Goal: Find specific page/section: Find specific page/section

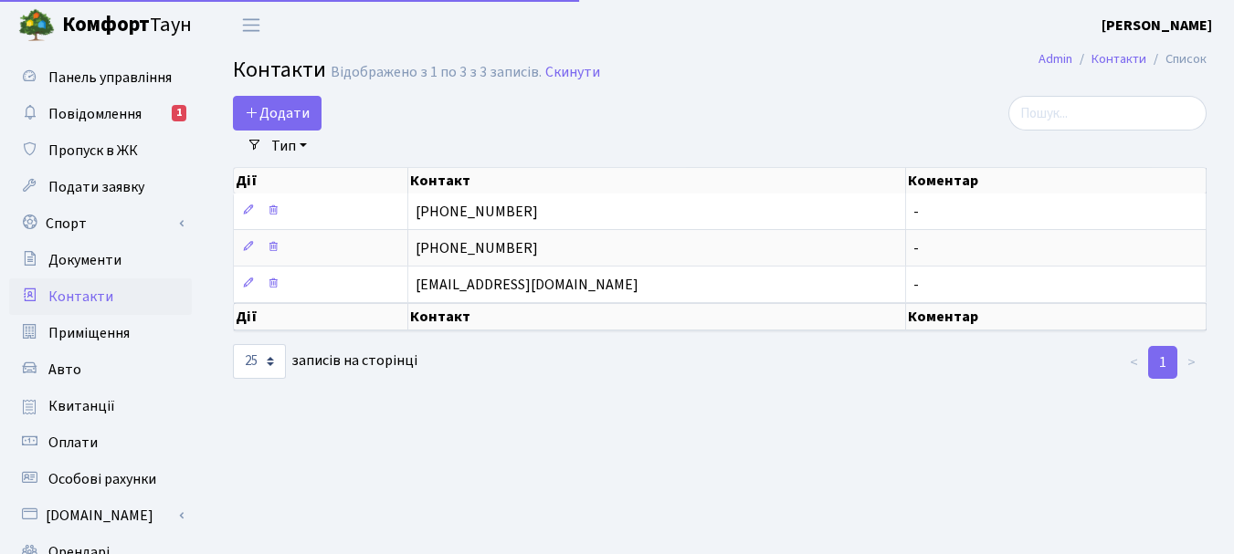
select select "25"
click at [100, 408] on span "Квитанції" at bounding box center [81, 406] width 67 height 20
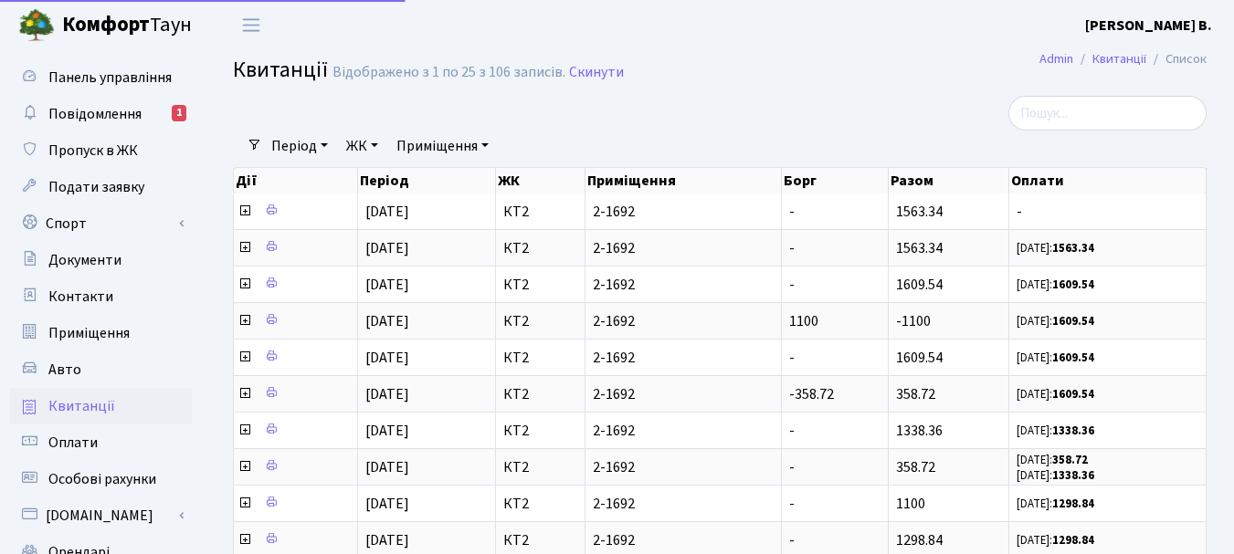
select select "25"
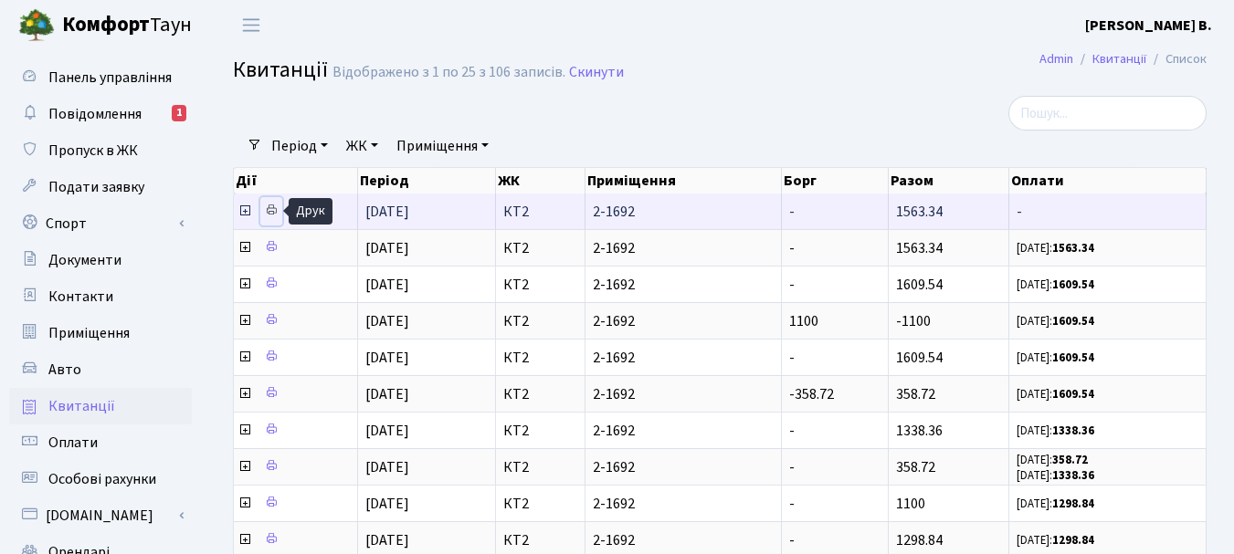
click at [270, 206] on icon at bounding box center [271, 210] width 13 height 13
